Goal: Task Accomplishment & Management: Manage account settings

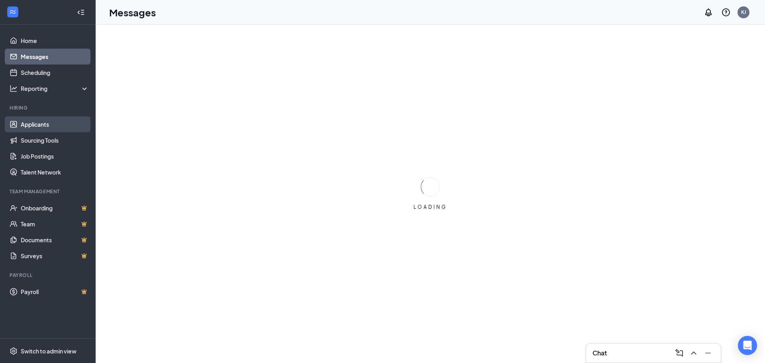
click at [44, 123] on link "Applicants" at bounding box center [55, 124] width 68 height 16
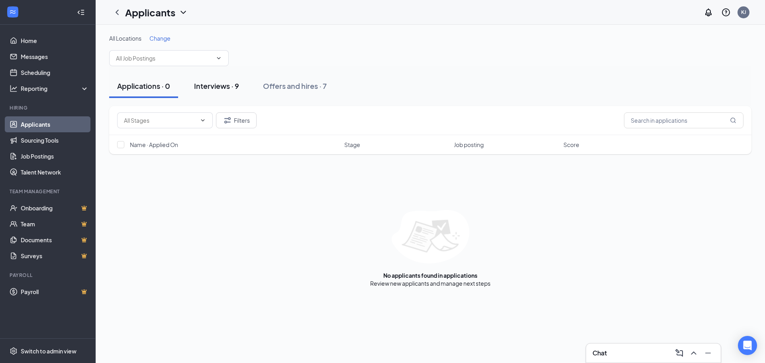
click at [234, 80] on button "Interviews · 9" at bounding box center [216, 86] width 61 height 24
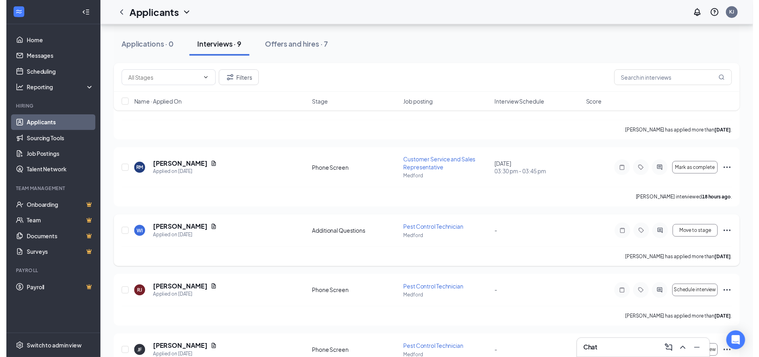
scroll to position [80, 0]
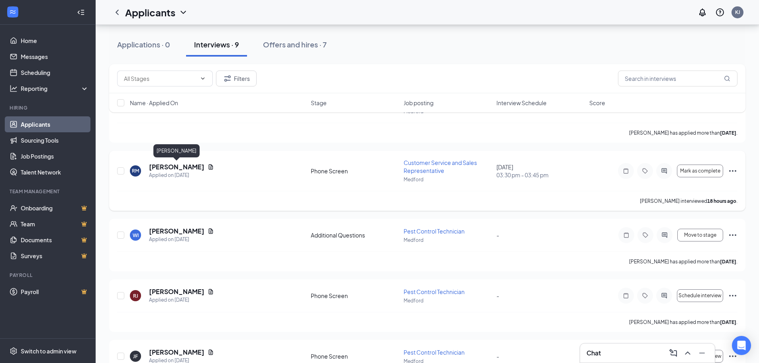
click at [163, 166] on h5 "[PERSON_NAME]" at bounding box center [176, 167] width 55 height 9
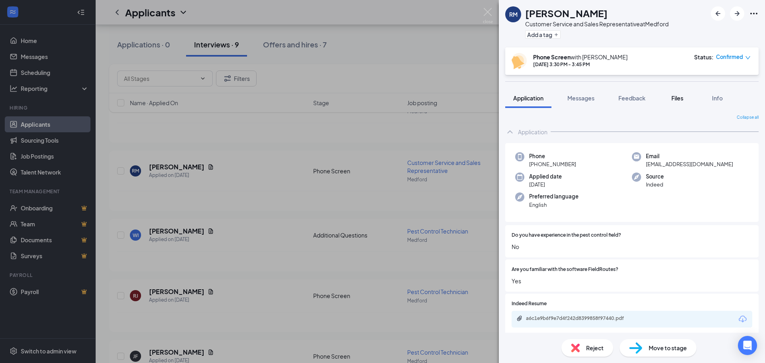
click at [682, 102] on button "Files" at bounding box center [677, 98] width 32 height 20
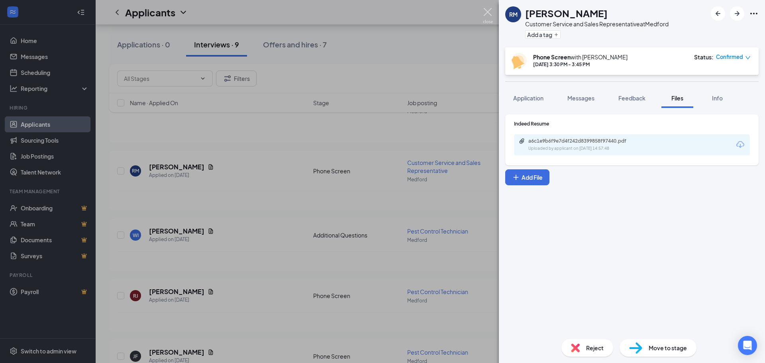
click at [492, 15] on img at bounding box center [488, 16] width 10 height 16
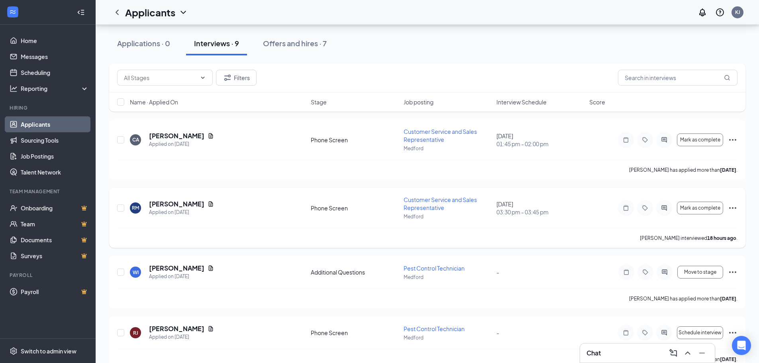
scroll to position [40, 0]
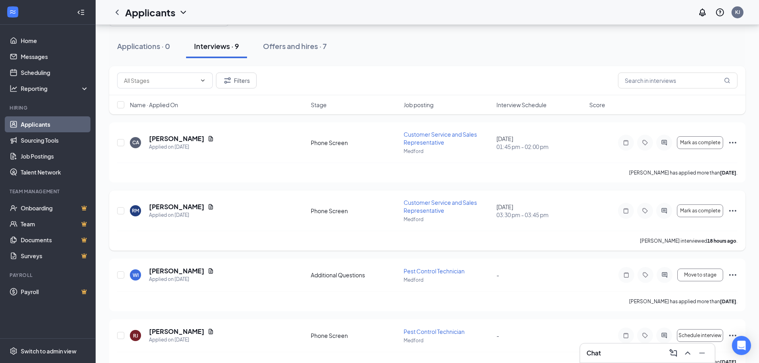
click at [733, 211] on icon "Ellipses" at bounding box center [732, 211] width 7 height 2
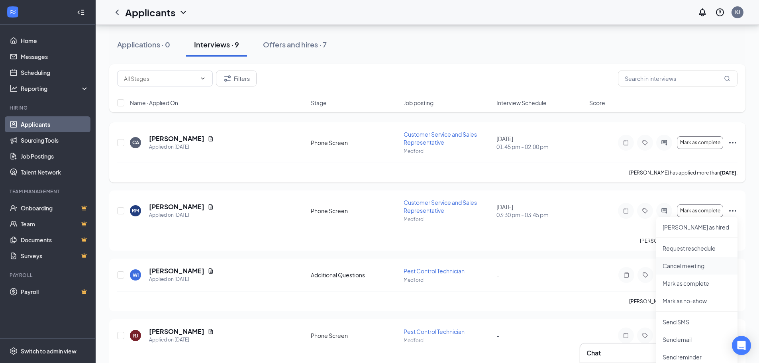
scroll to position [159, 0]
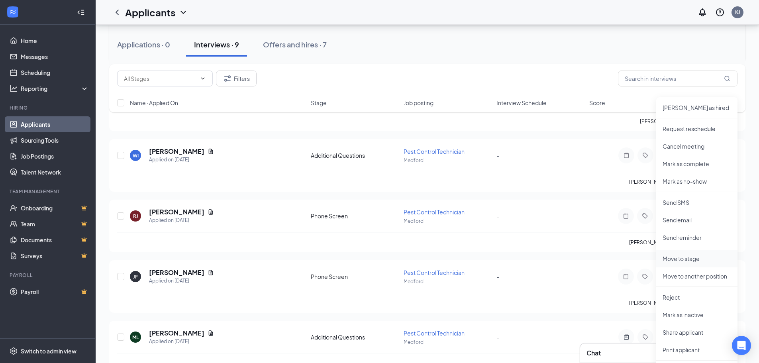
click at [698, 257] on p "Move to stage" at bounding box center [697, 259] width 69 height 8
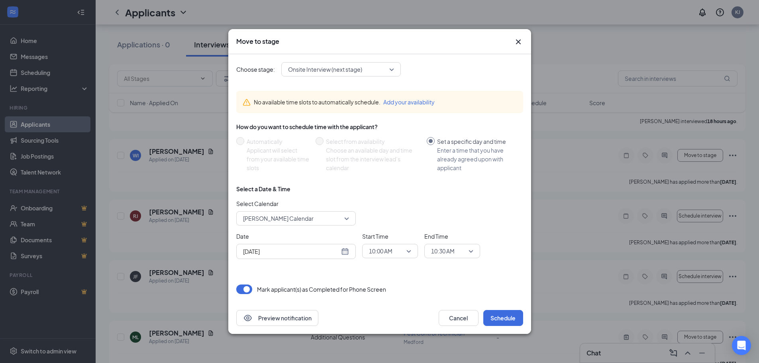
click at [520, 40] on icon "Cross" at bounding box center [518, 41] width 5 height 5
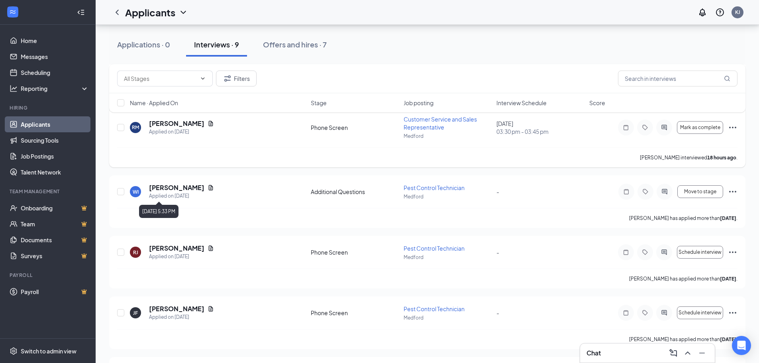
scroll to position [80, 0]
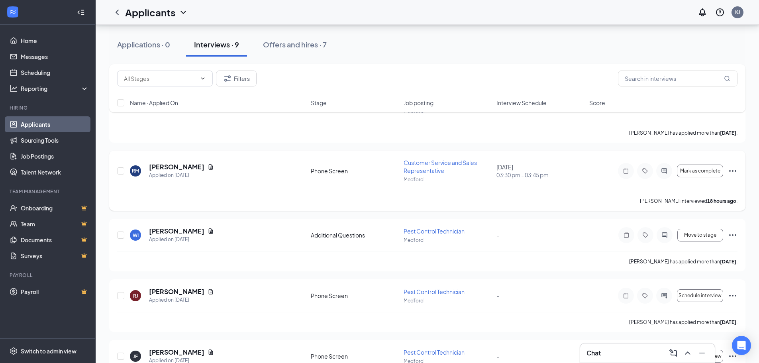
click at [729, 169] on icon "Ellipses" at bounding box center [733, 171] width 10 height 10
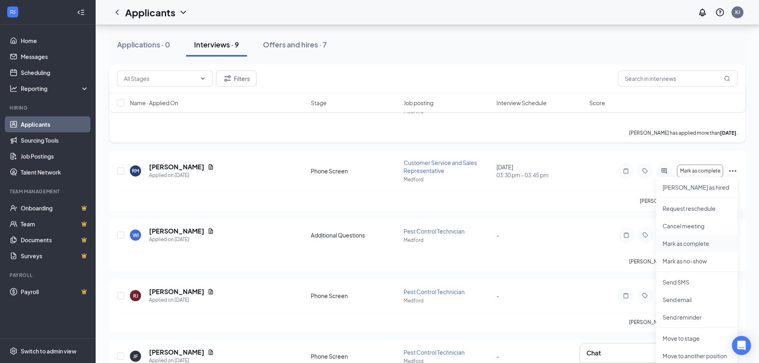
scroll to position [120, 0]
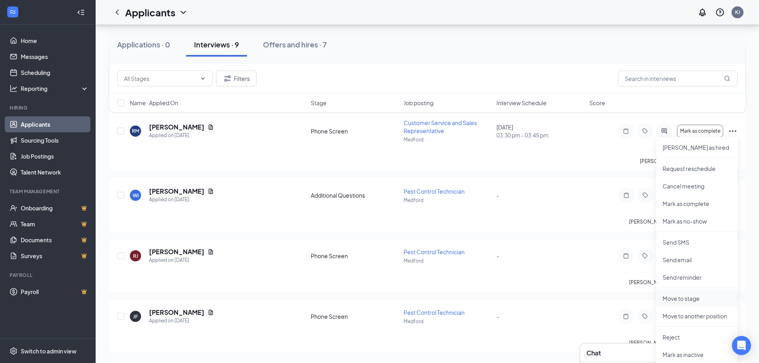
click at [691, 296] on p "Move to stage" at bounding box center [697, 298] width 69 height 8
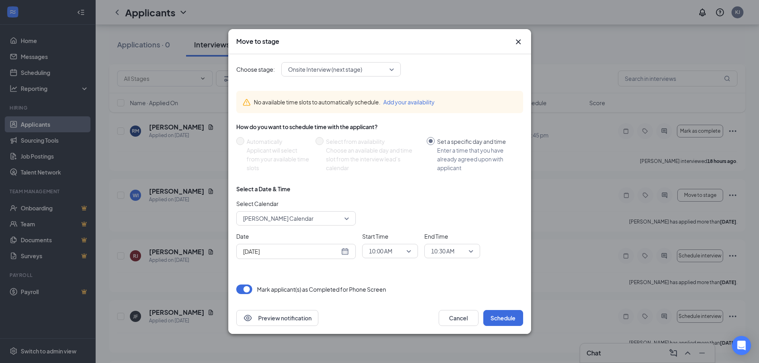
click at [364, 75] on div "Onsite Interview (next stage)" at bounding box center [341, 69] width 120 height 14
click at [516, 45] on icon "Cross" at bounding box center [519, 42] width 10 height 10
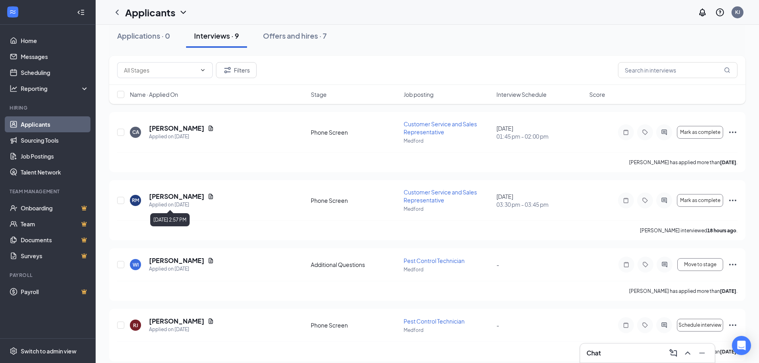
scroll to position [0, 0]
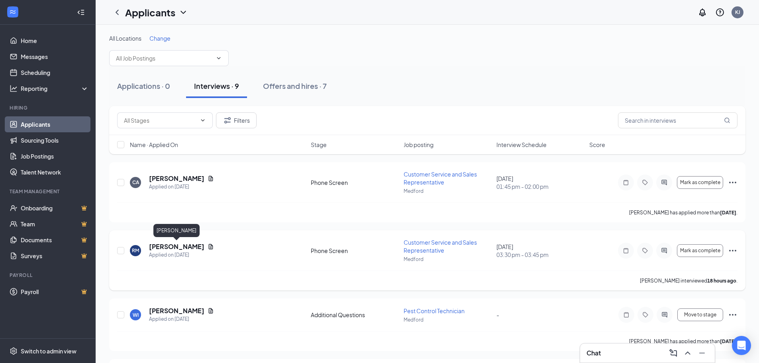
click at [183, 247] on h5 "[PERSON_NAME]" at bounding box center [176, 246] width 55 height 9
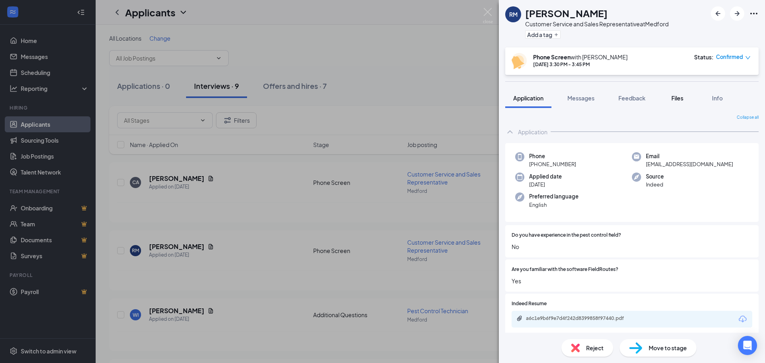
click at [687, 100] on button "Files" at bounding box center [677, 98] width 32 height 20
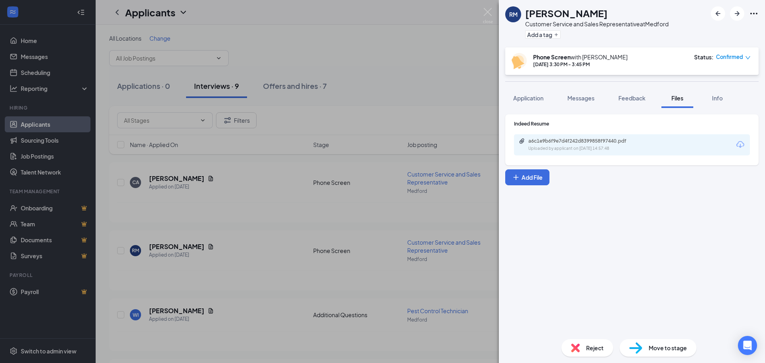
click at [559, 152] on div "a6c1e9b6f9e7d4f242d8399858f97440.pdf Uploaded by applicant on [DATE] 14:57:48" at bounding box center [632, 144] width 236 height 21
click at [560, 148] on div "Uploaded by applicant on [DATE] 14:57:48" at bounding box center [588, 148] width 120 height 6
click at [482, 12] on div "RM [PERSON_NAME] Customer Service and Sales Representative at [GEOGRAPHIC_DATA]…" at bounding box center [382, 181] width 765 height 363
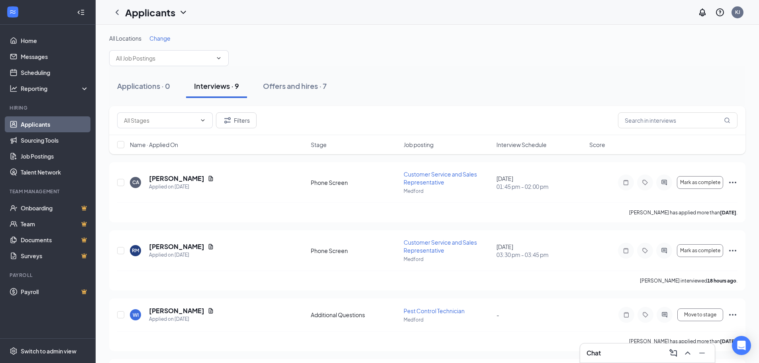
click at [486, 11] on div "Applicants KJ" at bounding box center [427, 12] width 663 height 25
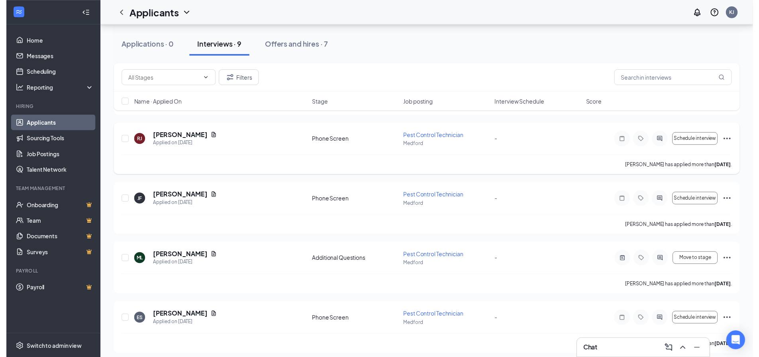
scroll to position [239, 0]
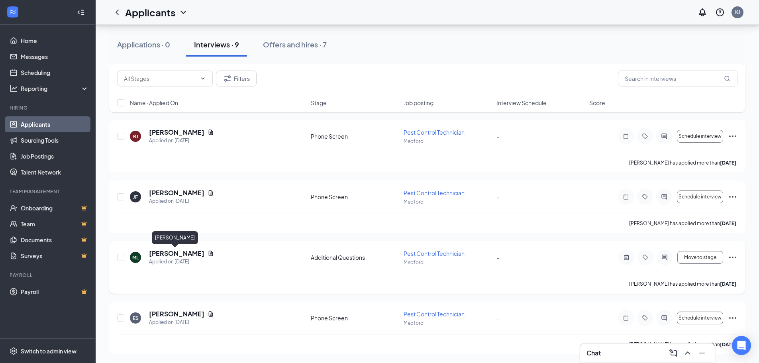
click at [179, 250] on h5 "[PERSON_NAME]" at bounding box center [176, 253] width 55 height 9
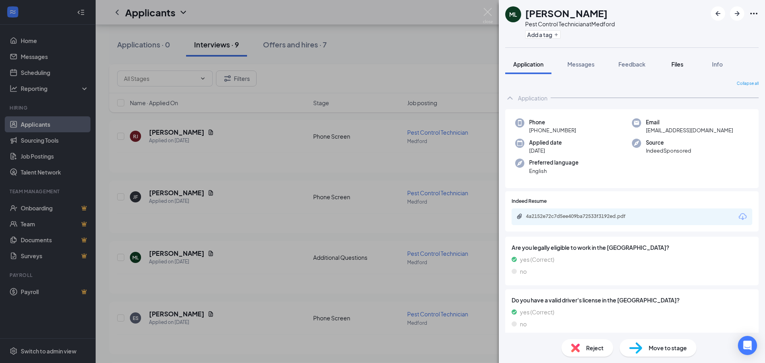
click at [679, 64] on span "Files" at bounding box center [677, 64] width 12 height 7
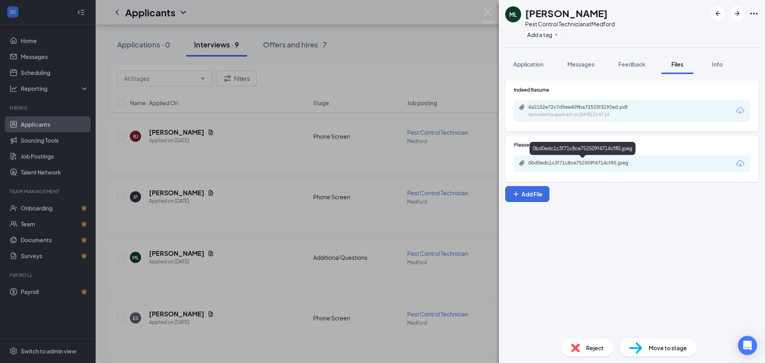
click at [587, 122] on div "Indeed Resume 4a2152e72c7d5ee409ba72533f3192ed.pdf Uploaded by applicant on [DA…" at bounding box center [631, 105] width 253 height 51
click at [589, 114] on div "Uploaded by applicant on [DATE] 23:47:14" at bounding box center [588, 115] width 120 height 6
click at [493, 135] on div "ML [PERSON_NAME] Pest Control Technician at Medford Add a tag Application Messa…" at bounding box center [382, 181] width 765 height 363
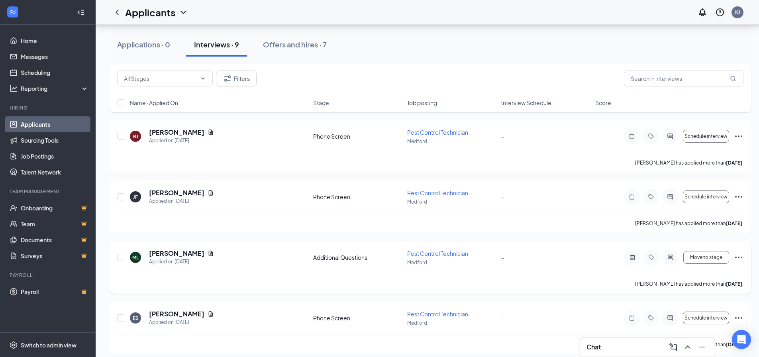
click at [740, 259] on icon "Ellipses" at bounding box center [739, 258] width 10 height 10
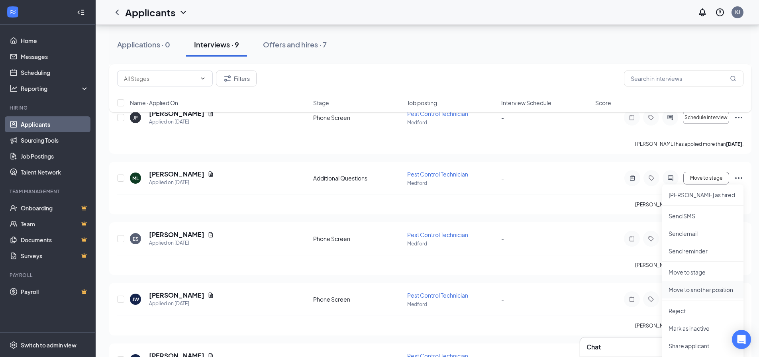
scroll to position [319, 0]
click at [707, 266] on li "Move to stage" at bounding box center [702, 272] width 81 height 18
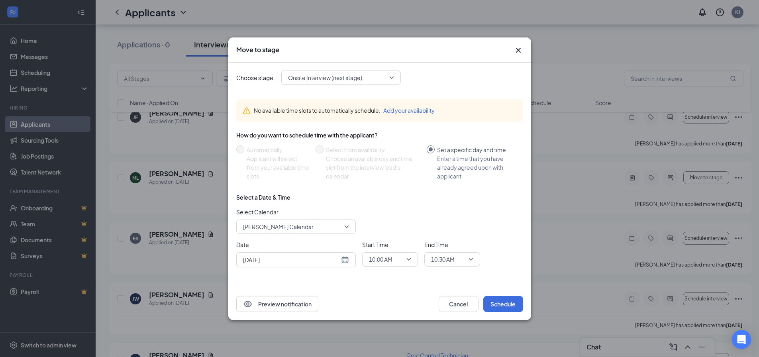
click at [518, 51] on icon "Cross" at bounding box center [518, 49] width 5 height 5
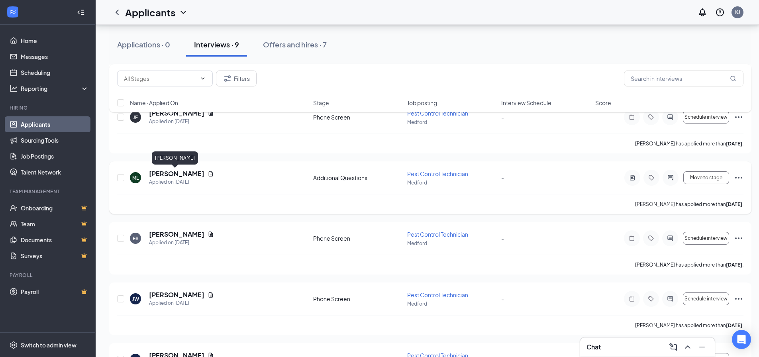
click at [168, 173] on h5 "[PERSON_NAME]" at bounding box center [176, 173] width 55 height 9
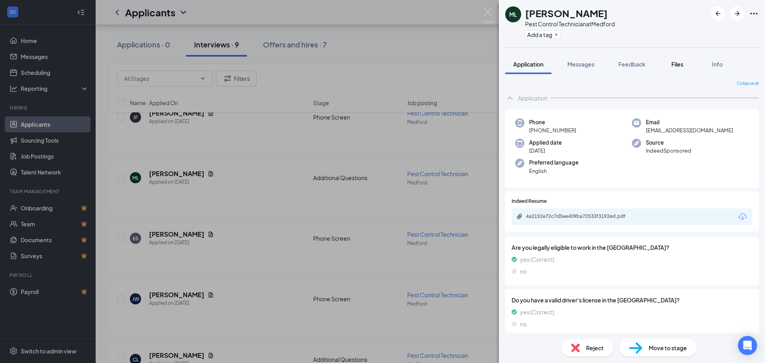
click at [666, 63] on button "Files" at bounding box center [677, 64] width 32 height 20
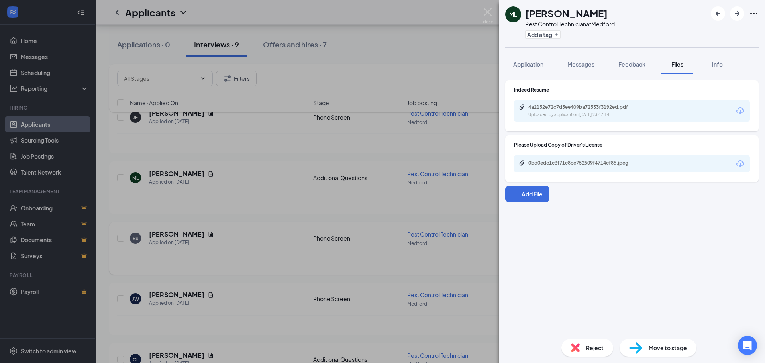
drag, startPoint x: 224, startPoint y: 255, endPoint x: 224, endPoint y: 251, distance: 4.4
click at [224, 255] on div "ML [PERSON_NAME] Pest Control Technician at Medford Add a tag Application Messa…" at bounding box center [382, 181] width 765 height 363
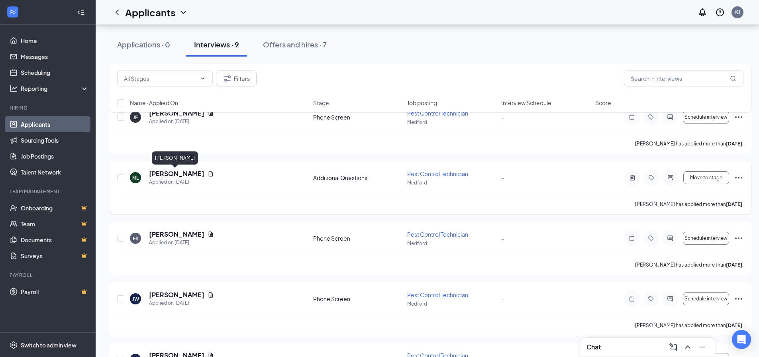
click at [167, 170] on h5 "[PERSON_NAME]" at bounding box center [176, 173] width 55 height 9
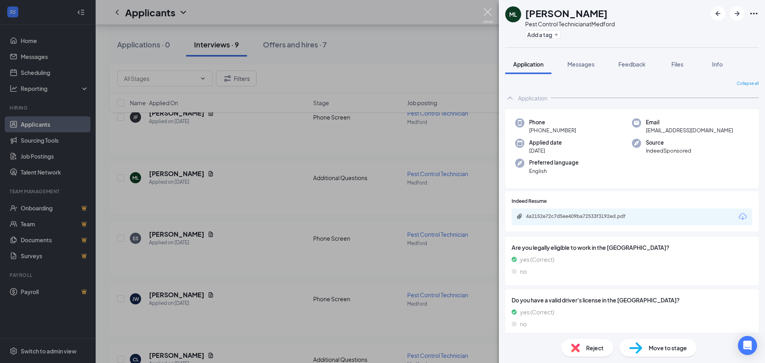
click at [487, 13] on img at bounding box center [488, 16] width 10 height 16
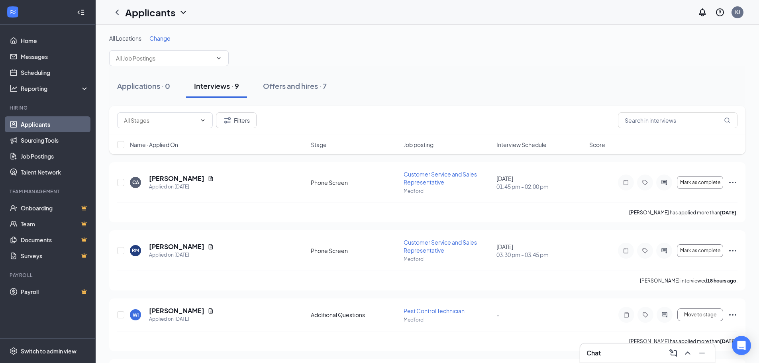
click at [305, 21] on div "Applicants KJ" at bounding box center [427, 12] width 663 height 25
